Goal: Transaction & Acquisition: Purchase product/service

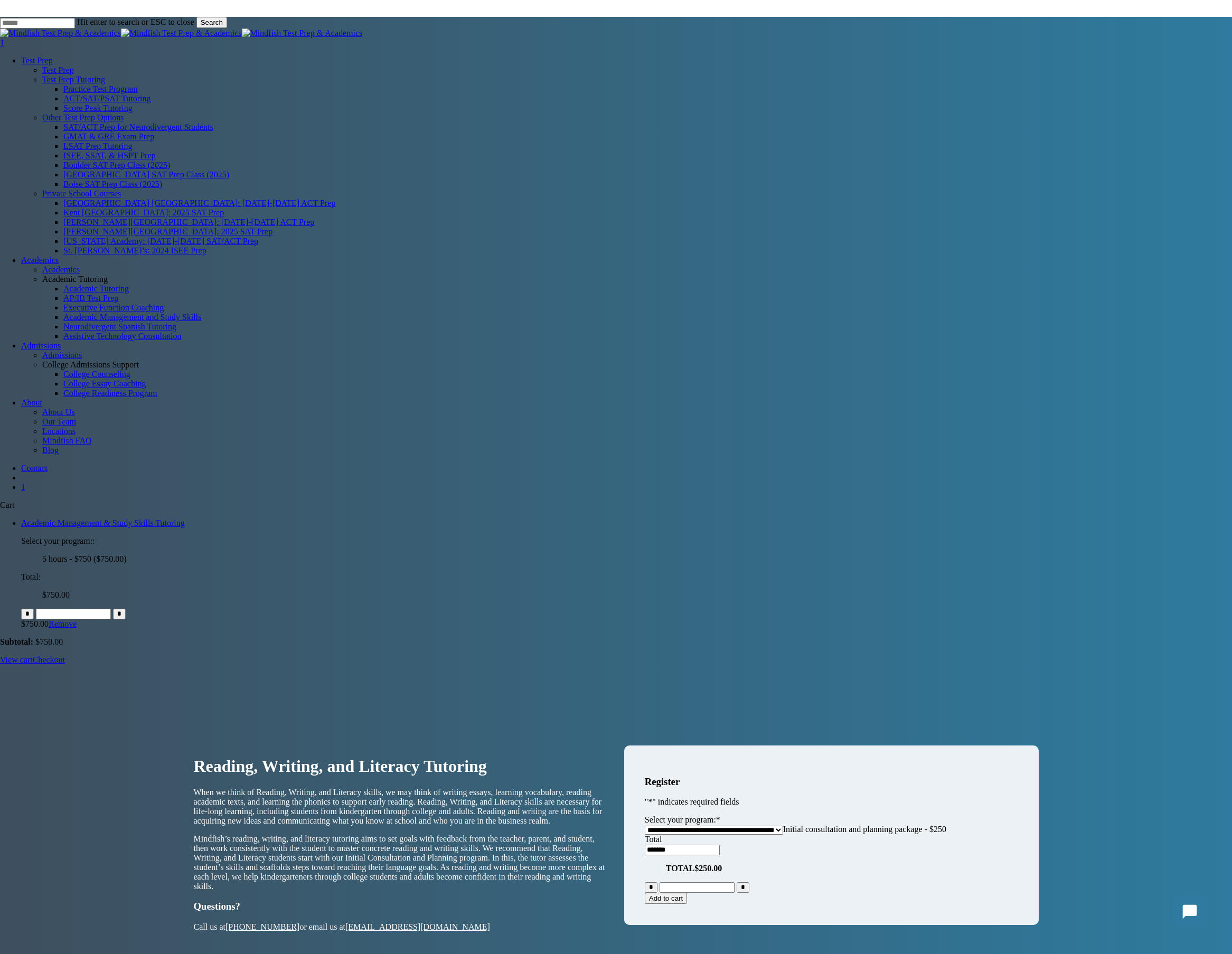
click at [900, 825] on span "Initial consultation and planning package - $250" at bounding box center [864, 829] width 163 height 9
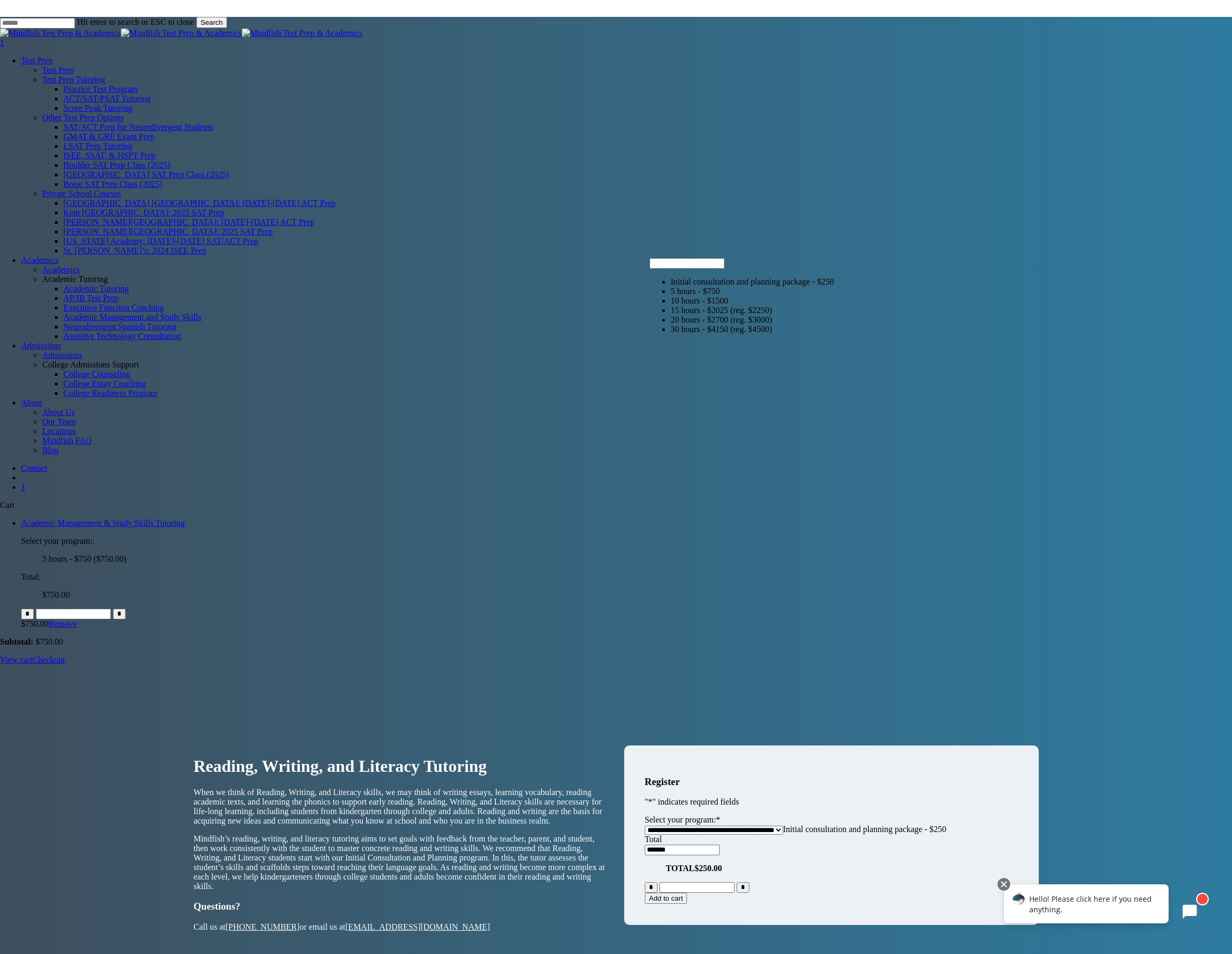
click at [1044, 673] on div "**********" at bounding box center [616, 837] width 1232 height 329
click at [140, 673] on div "**********" at bounding box center [616, 837] width 1232 height 329
click at [918, 825] on span "Initial consultation and planning package - $250" at bounding box center [864, 829] width 163 height 9
click at [943, 776] on h3 "Register" at bounding box center [831, 782] width 374 height 11
click at [803, 825] on span "Initial consultation and planning package - $250" at bounding box center [864, 829] width 163 height 9
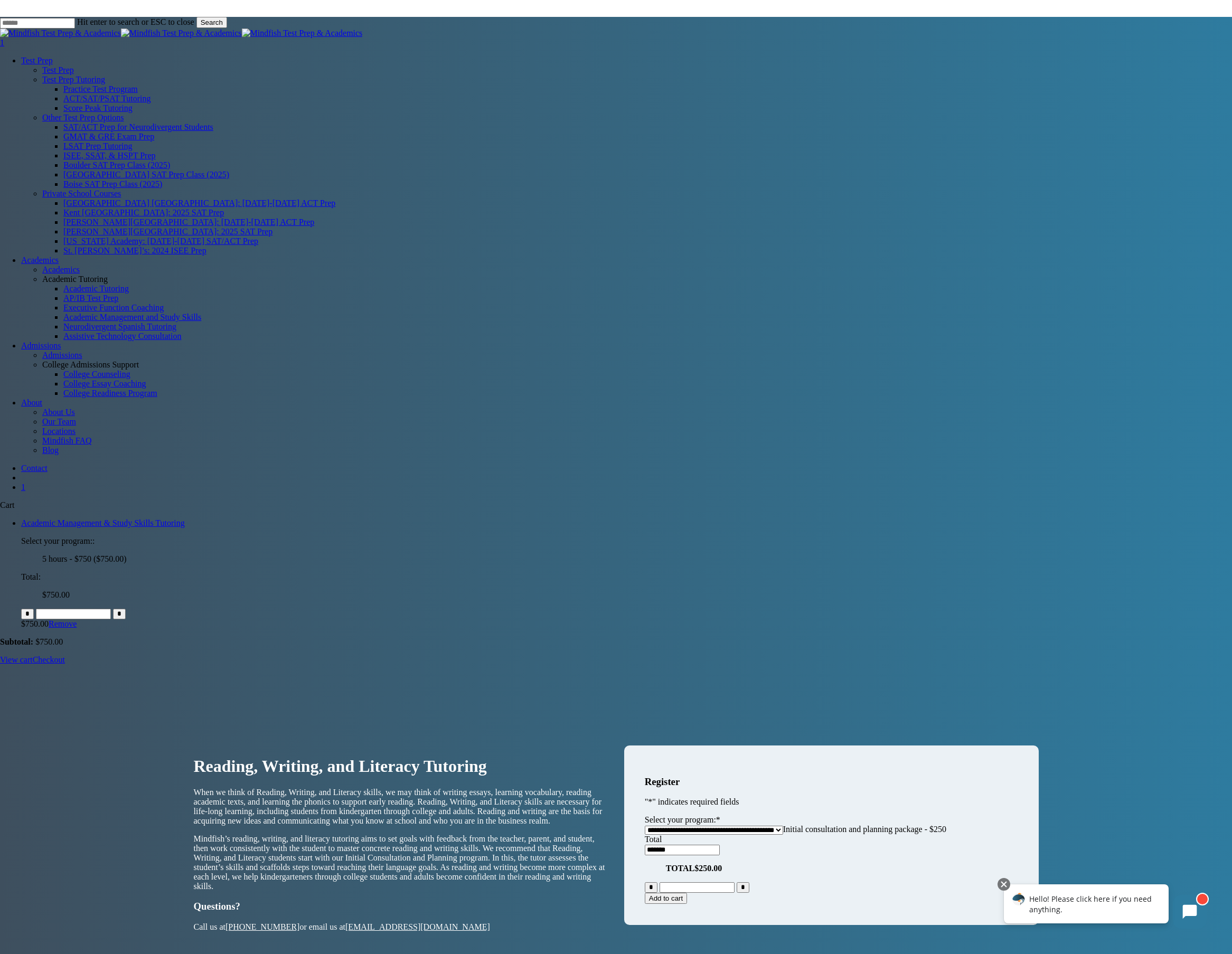
click at [820, 745] on form "**********" at bounding box center [832, 835] width 414 height 179
click at [783, 825] on span "Initial consultation and planning package - $250" at bounding box center [864, 829] width 163 height 9
click at [751, 684] on div "**********" at bounding box center [616, 843] width 951 height 318
click at [976, 482] on div "1" at bounding box center [627, 487] width 1211 height 9
click at [34, 609] on input "*" at bounding box center [27, 614] width 13 height 10
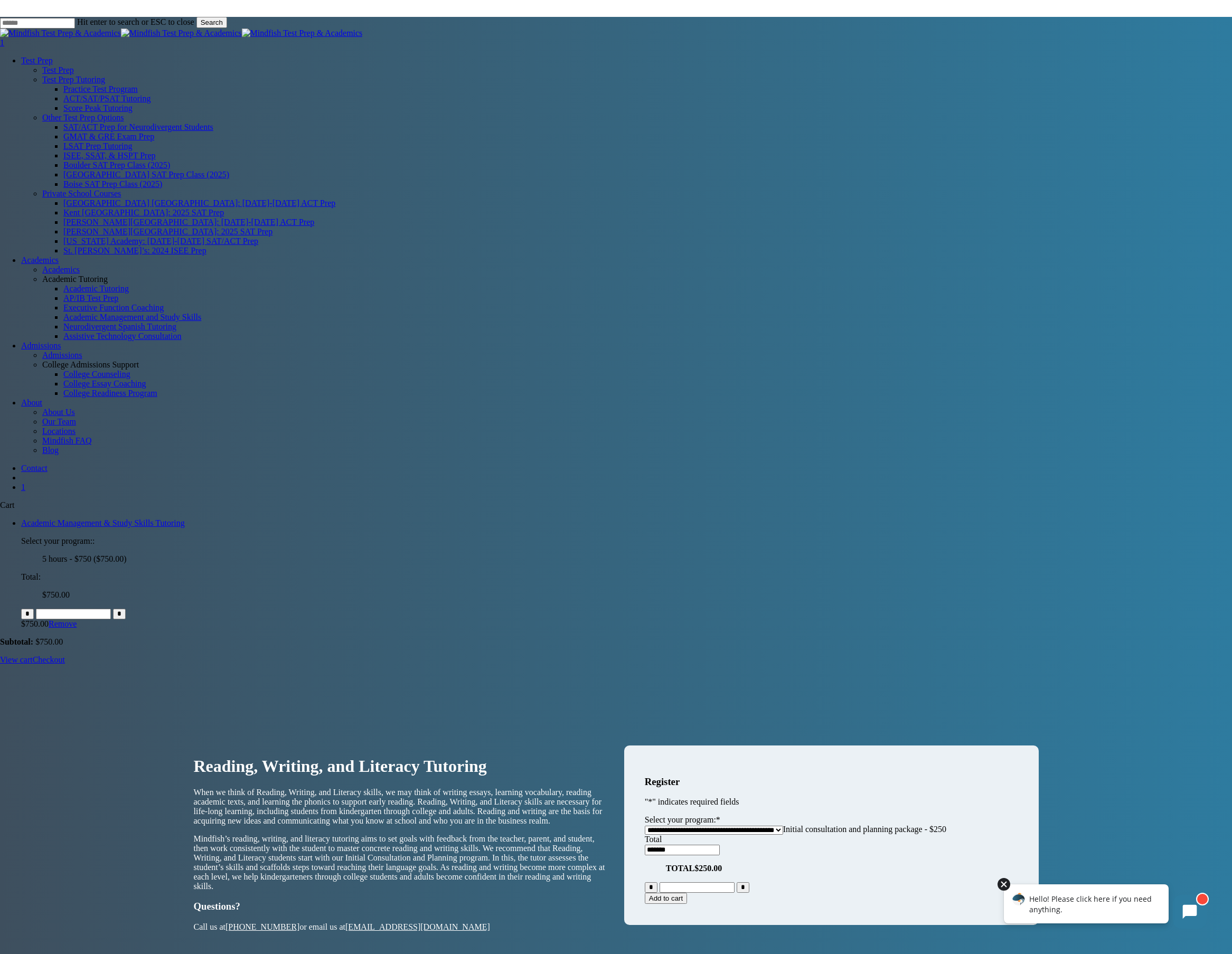
click at [1003, 883] on div at bounding box center [1003, 884] width 13 height 13
click at [1095, 540] on ul "Academic Management & Study Skills Tutoring Select your program:: 5 hours - $75…" at bounding box center [616, 573] width 1232 height 110
click at [15, 500] on link "Close Cart" at bounding box center [15, 505] width 0 height 9
click at [21, 482] on icon "Cart" at bounding box center [21, 482] width 0 height 0
click at [721, 673] on div at bounding box center [616, 673] width 1232 height 0
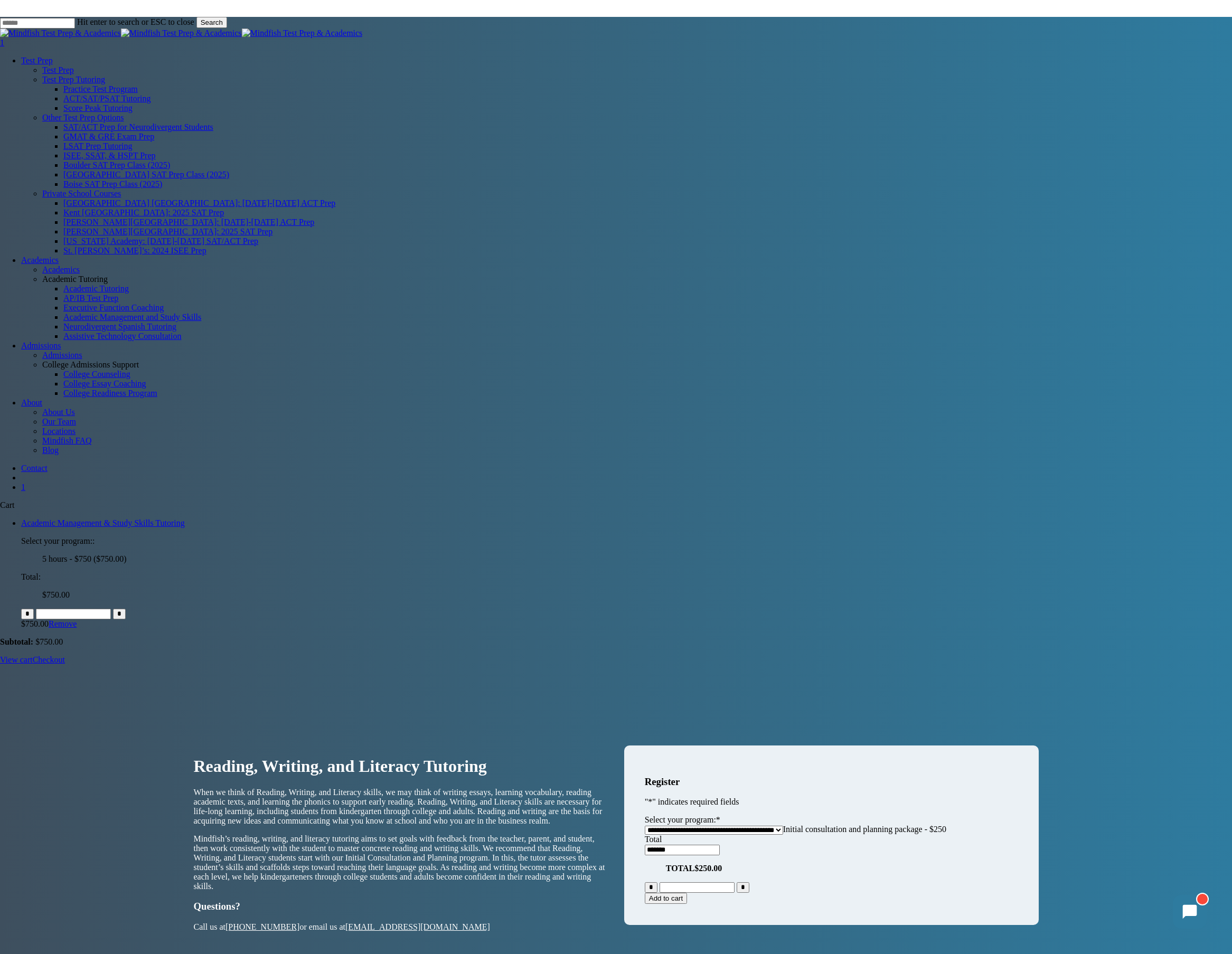
click at [21, 482] on icon "Cart" at bounding box center [21, 482] width 0 height 0
click at [33, 664] on link "View cart" at bounding box center [16, 660] width 33 height 9
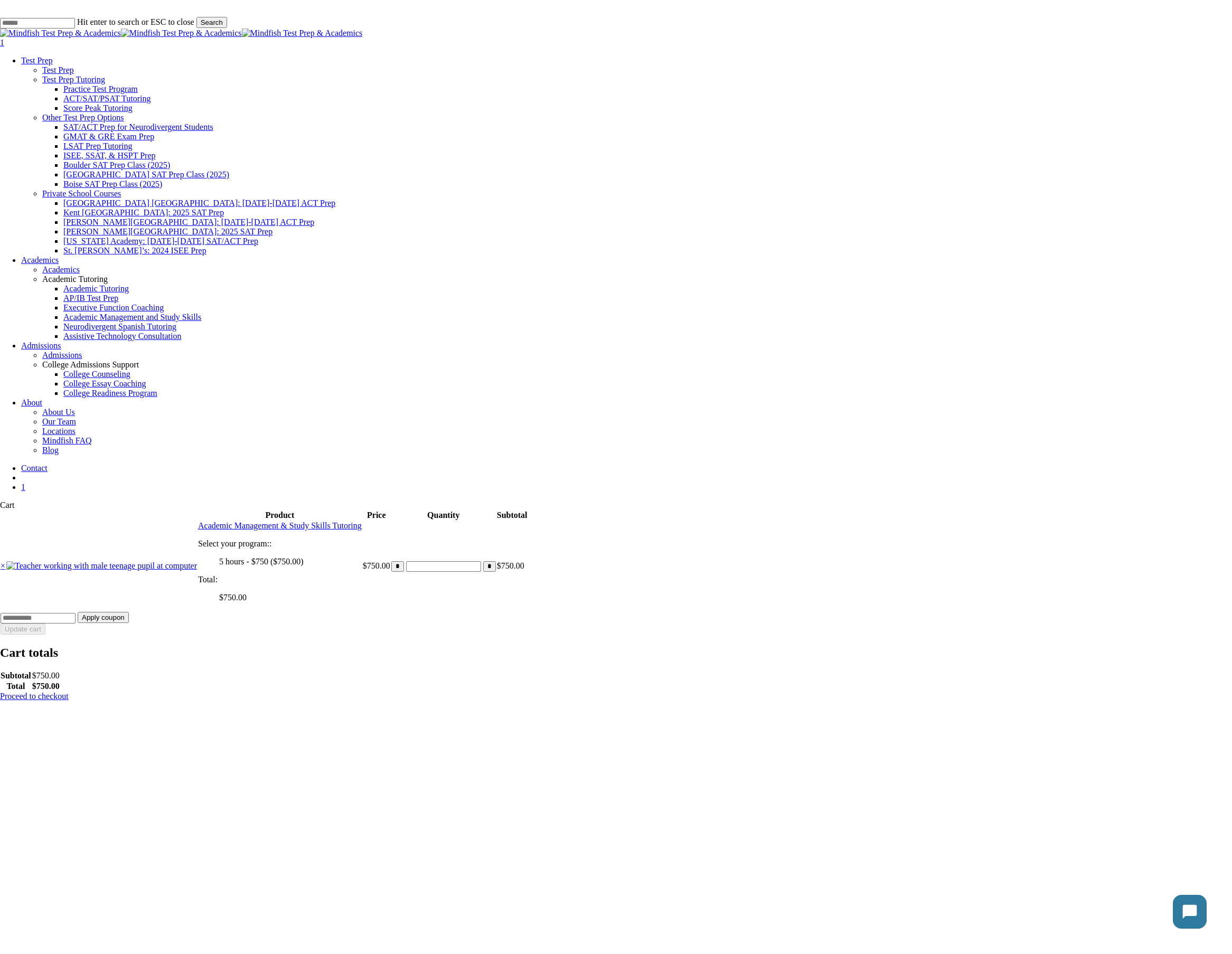
click at [404, 561] on input "*" at bounding box center [398, 566] width 13 height 10
type input "*"
click at [45, 624] on button "Update cart" at bounding box center [23, 629] width 45 height 11
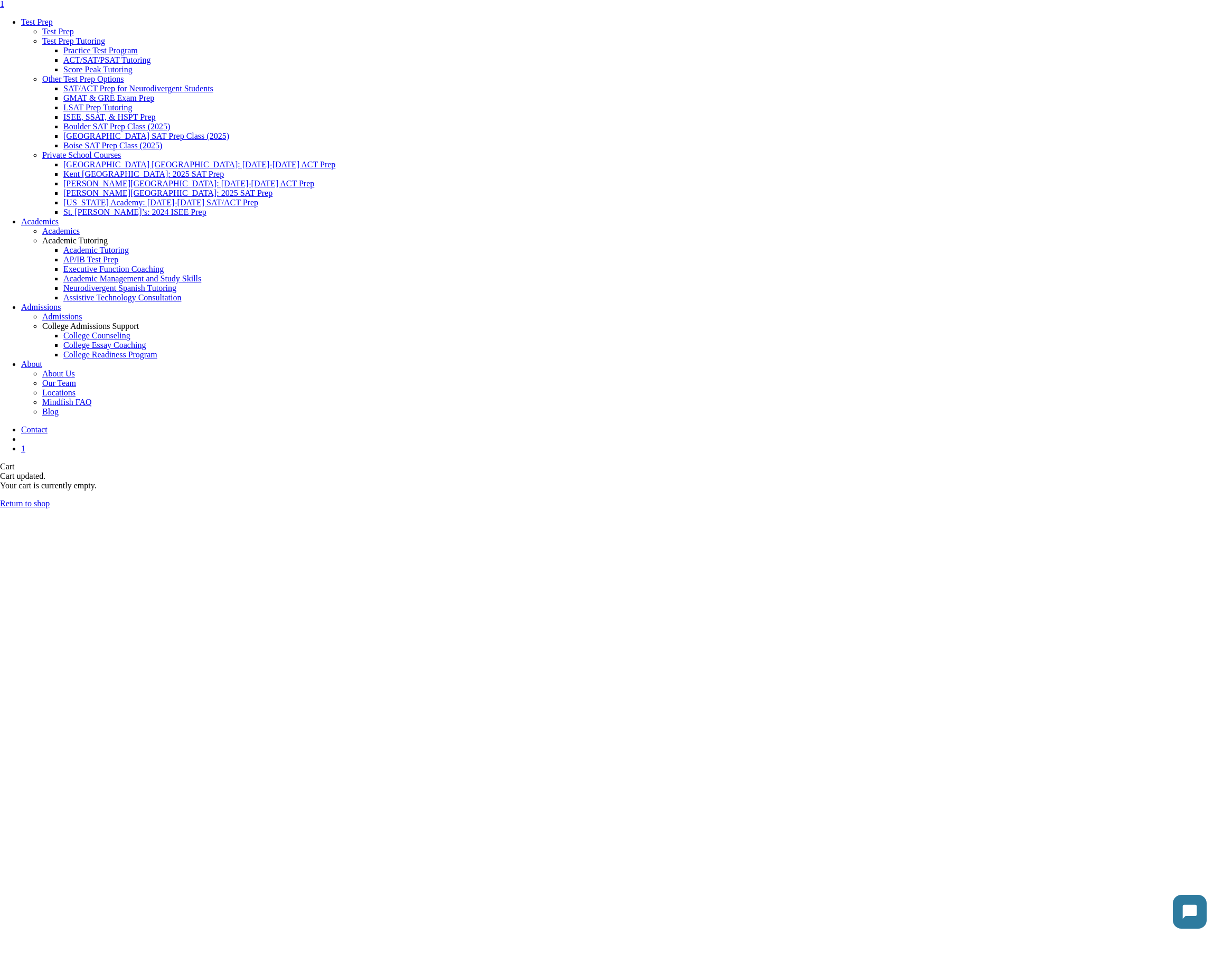
scroll to position [39, 0]
click at [50, 498] on link "Return to shop" at bounding box center [25, 503] width 50 height 9
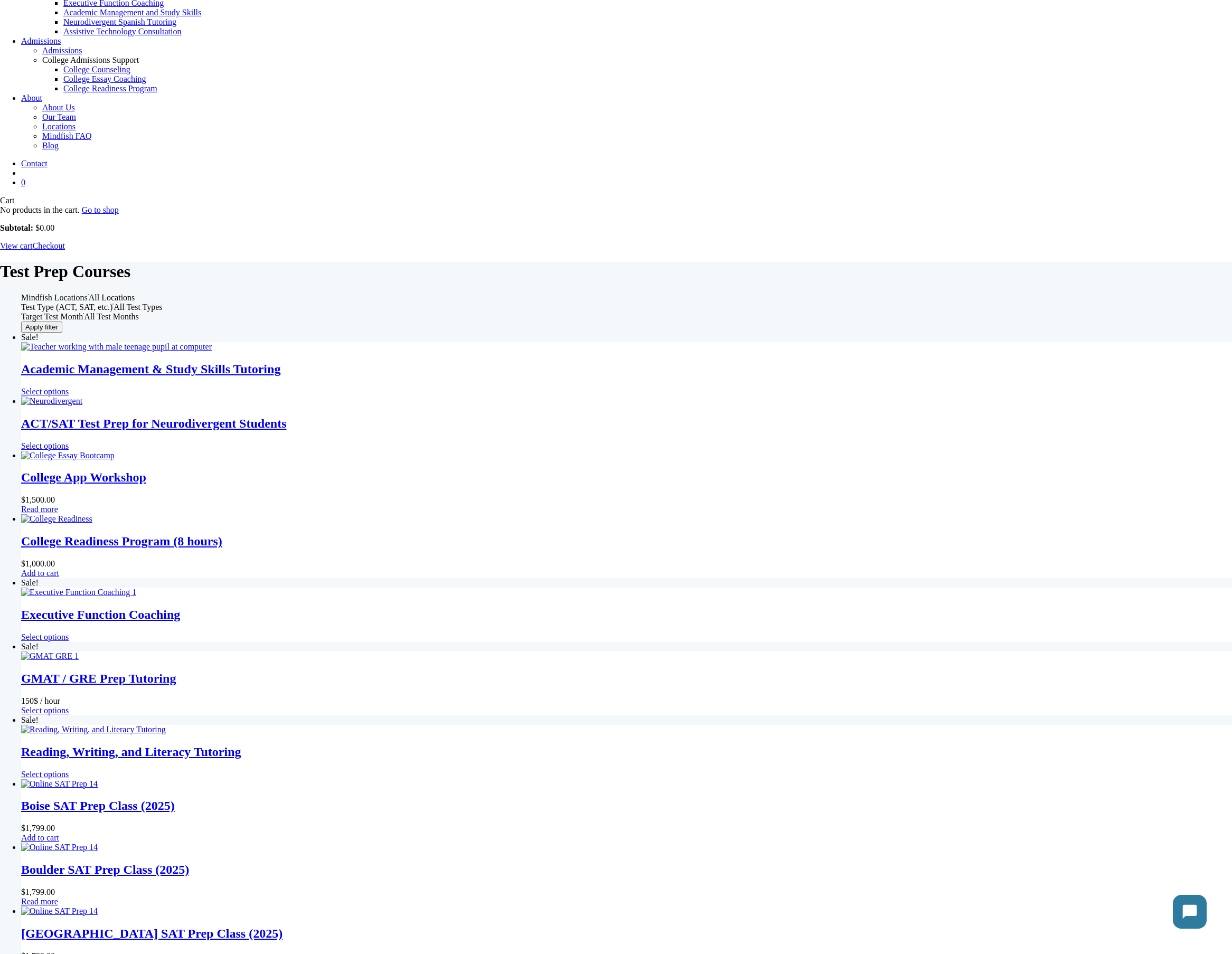
scroll to position [142, 0]
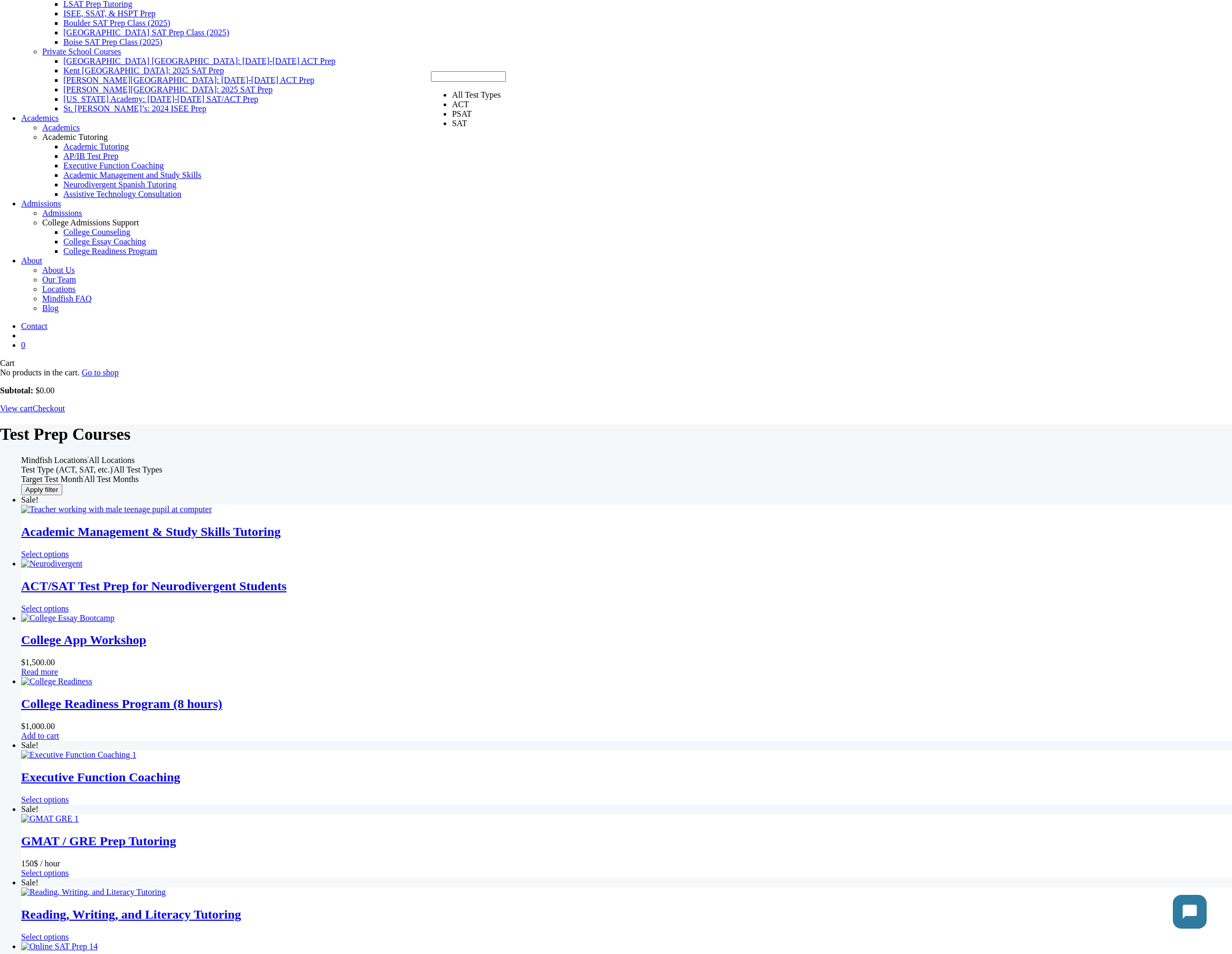
click at [162, 465] on span "All Test Types" at bounding box center [137, 469] width 49 height 9
click at [139, 475] on span "All Test Months" at bounding box center [111, 479] width 55 height 9
click at [965, 456] on div "**********" at bounding box center [627, 470] width 1211 height 28
click at [135, 456] on span "All Locations" at bounding box center [112, 460] width 46 height 9
click at [134, 425] on div "**********" at bounding box center [616, 866] width 1232 height 882
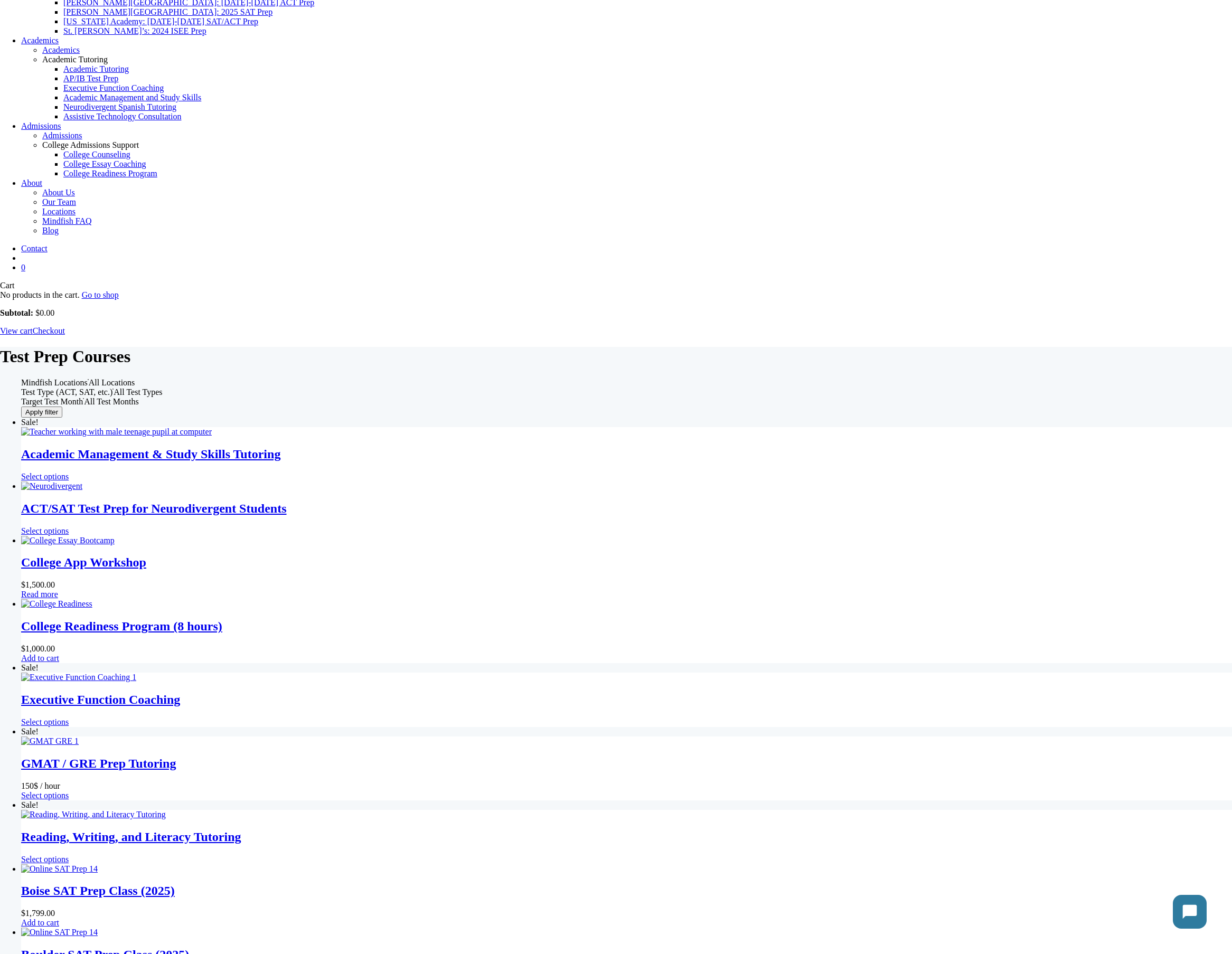
scroll to position [464, 0]
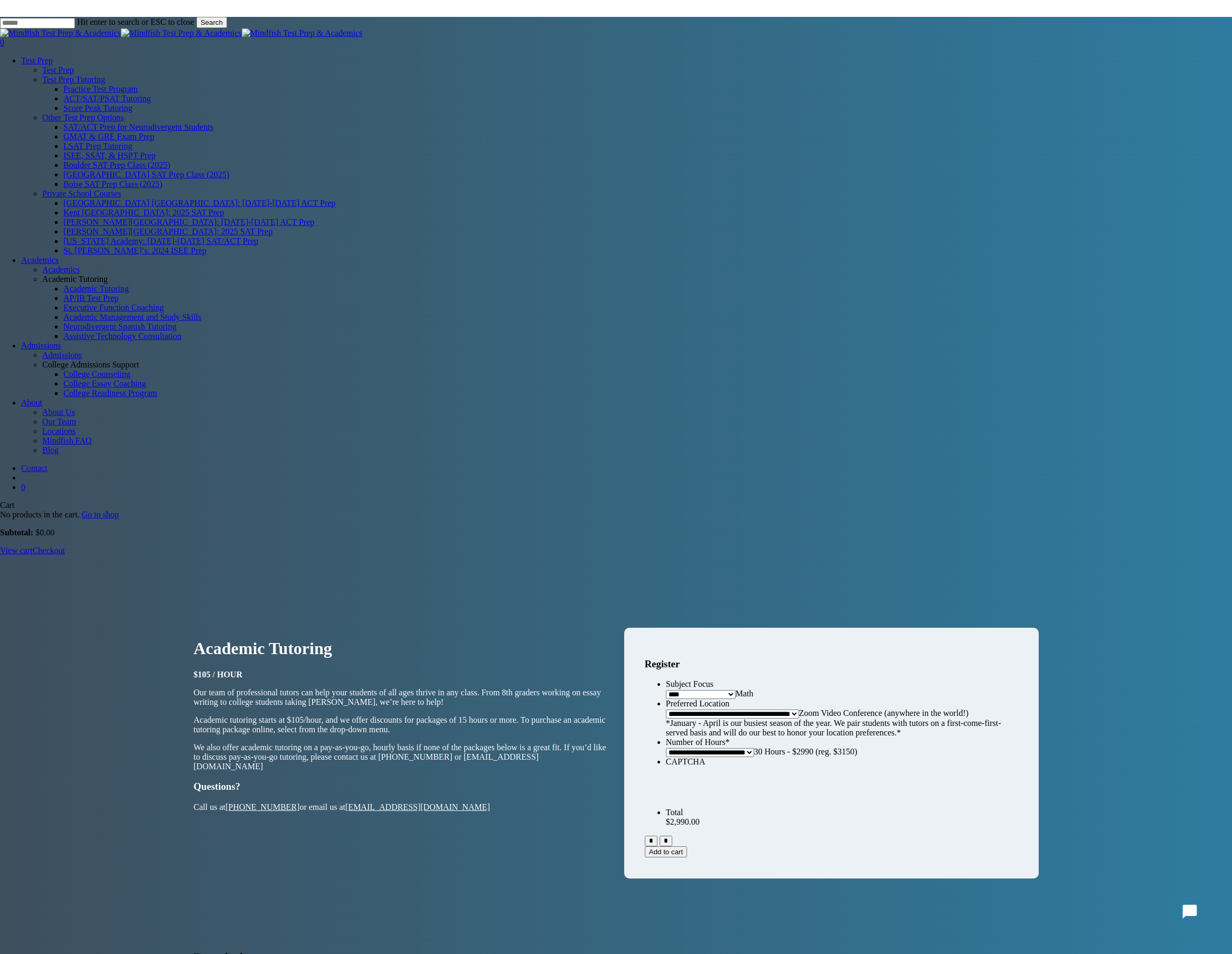
click at [858, 747] on span "30 Hours - $2990 (reg. $3150)" at bounding box center [806, 751] width 104 height 9
click at [874, 738] on li "**********" at bounding box center [842, 747] width 352 height 20
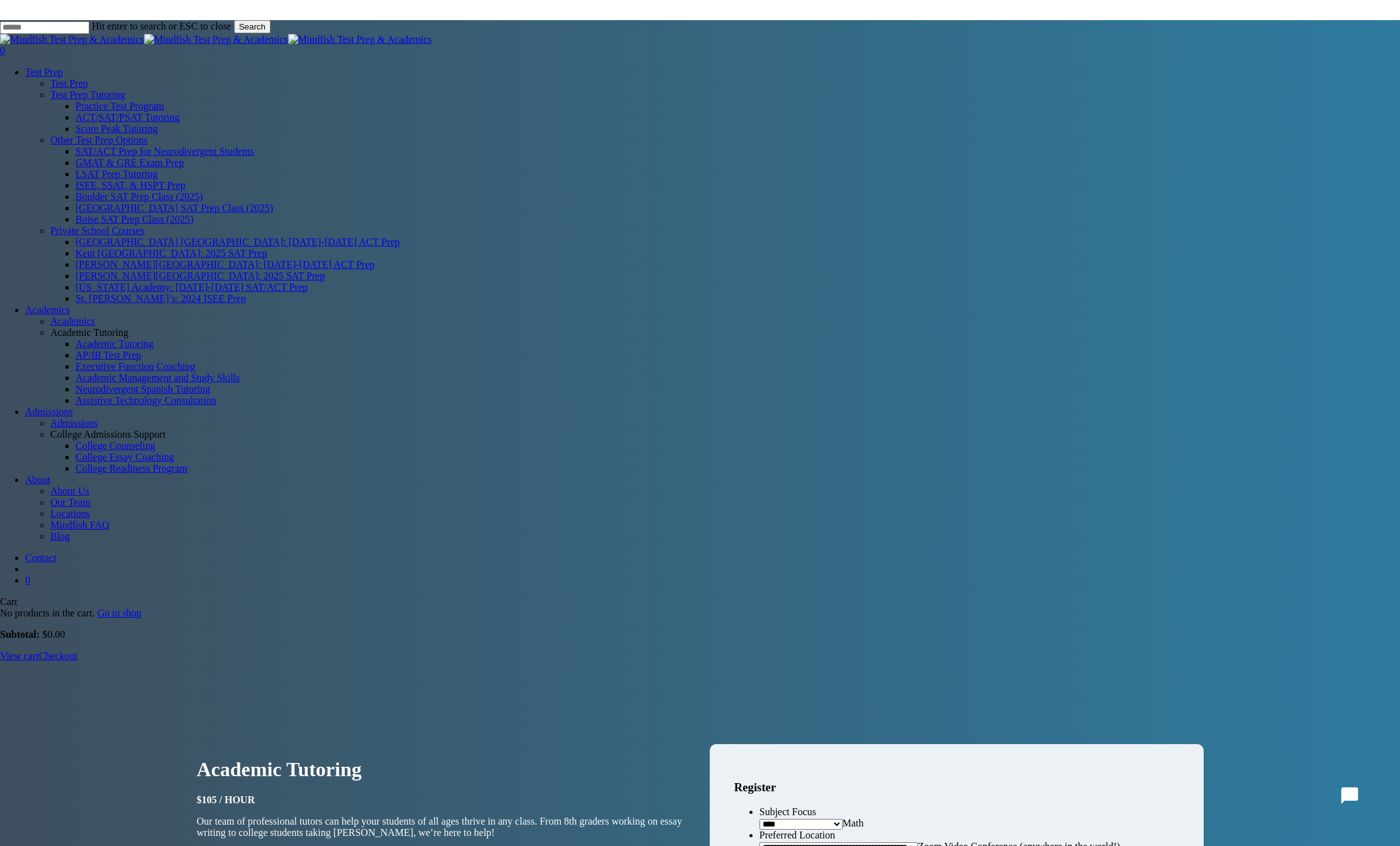
drag, startPoint x: 342, startPoint y: 213, endPoint x: 264, endPoint y: 220, distance: 78.3
click at [331, 795] on p "$105 / hour" at bounding box center [444, 800] width 494 height 11
drag, startPoint x: 312, startPoint y: 214, endPoint x: 246, endPoint y: 213, distance: 66.0
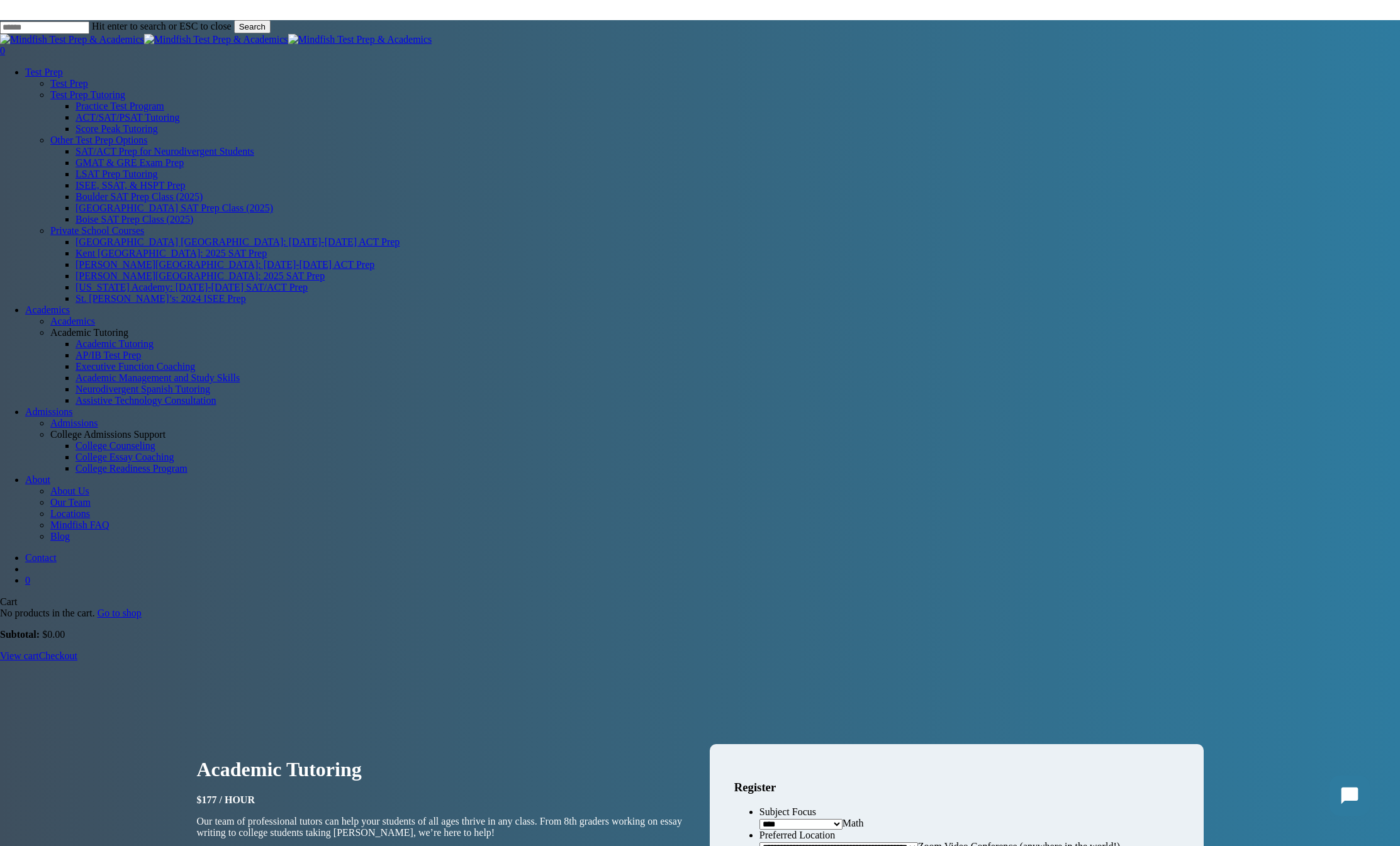
click at [329, 795] on p "$177 / hour" at bounding box center [444, 800] width 494 height 11
